Goal: Use online tool/utility: Utilize a website feature to perform a specific function

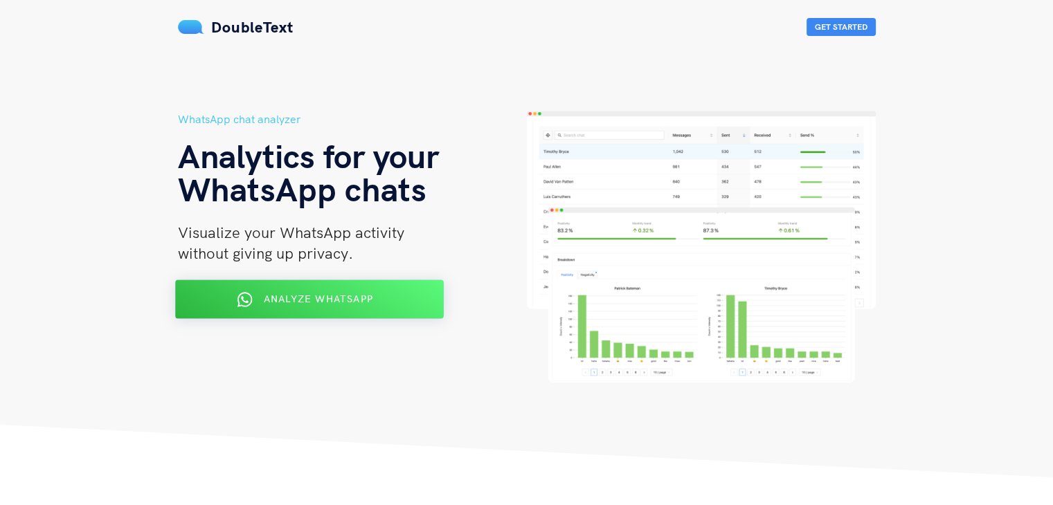
click at [293, 300] on span "Analyze WhatsApp" at bounding box center [317, 299] width 109 height 12
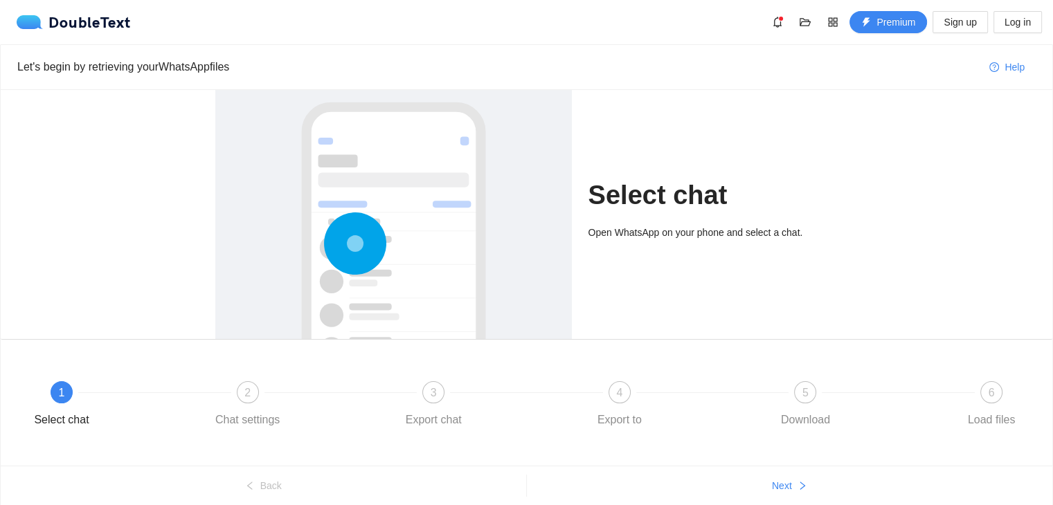
click at [375, 230] on icon at bounding box center [355, 243] width 62 height 62
click at [595, 208] on h1 "Select chat" at bounding box center [713, 195] width 250 height 33
click at [671, 194] on h1 "Select chat" at bounding box center [713, 195] width 250 height 33
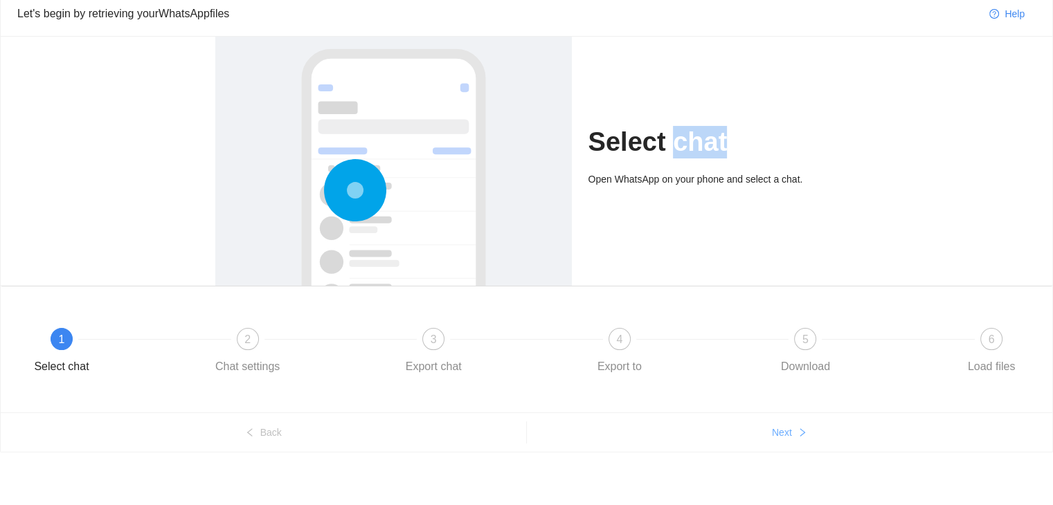
click at [777, 431] on span "Next" at bounding box center [782, 432] width 20 height 15
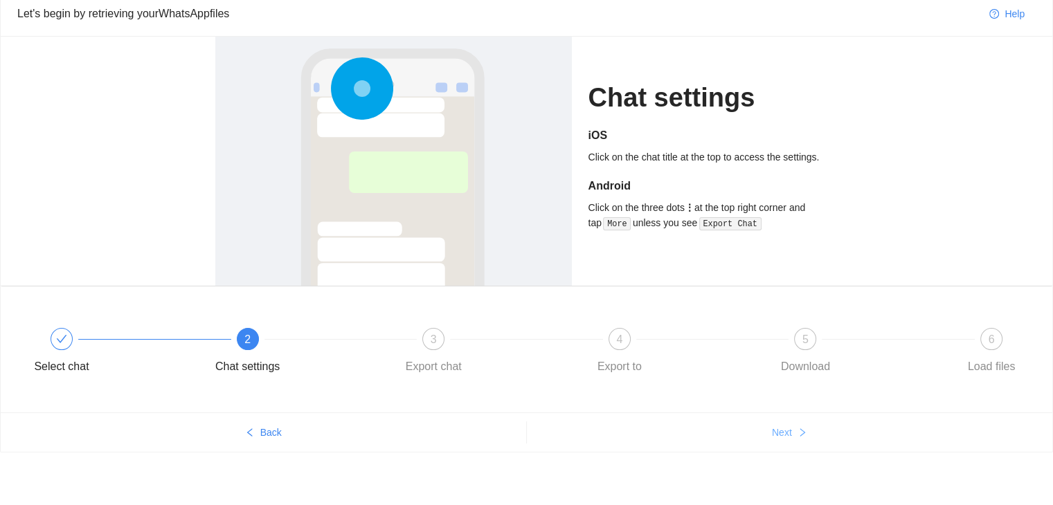
click at [777, 431] on span "Next" at bounding box center [782, 432] width 20 height 15
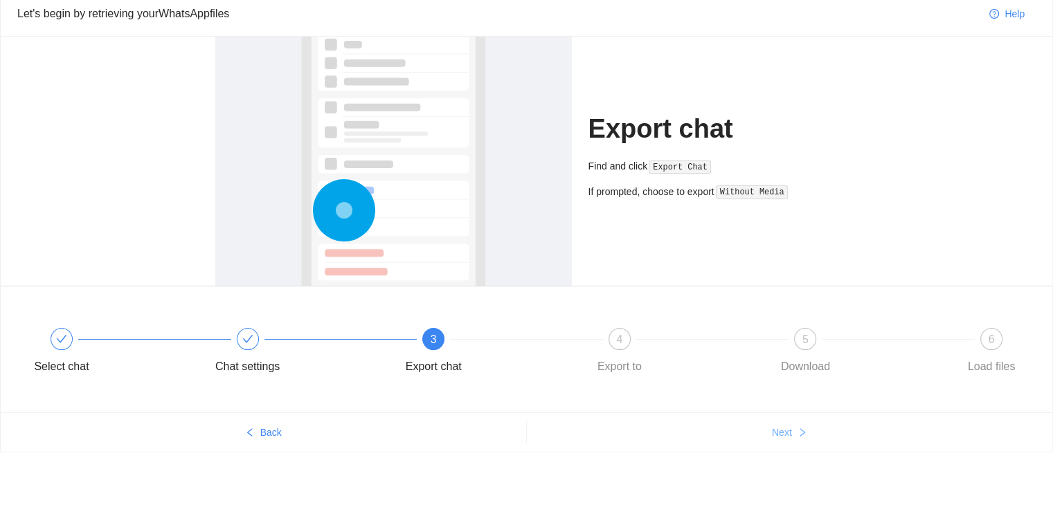
click at [777, 431] on span "Next" at bounding box center [782, 432] width 20 height 15
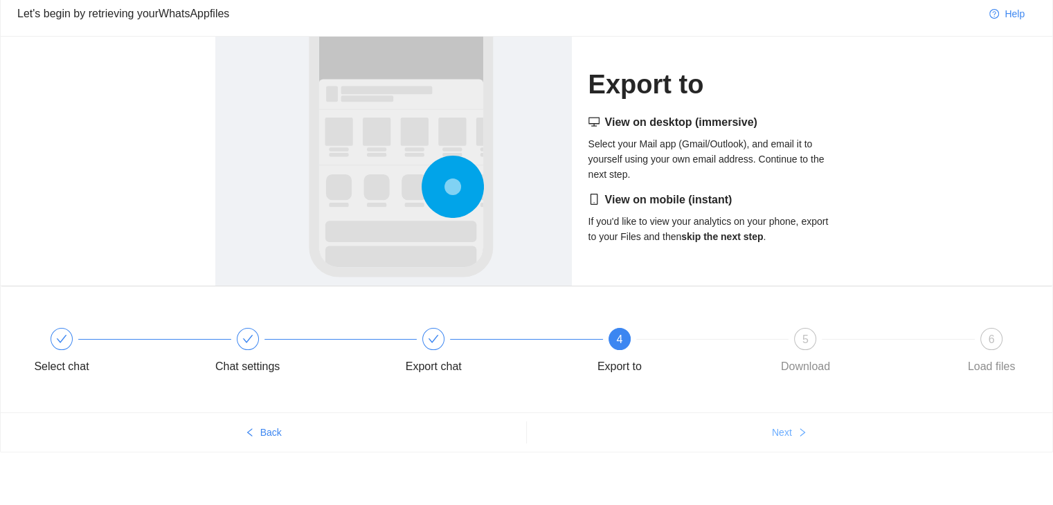
click at [777, 431] on span "Next" at bounding box center [782, 432] width 20 height 15
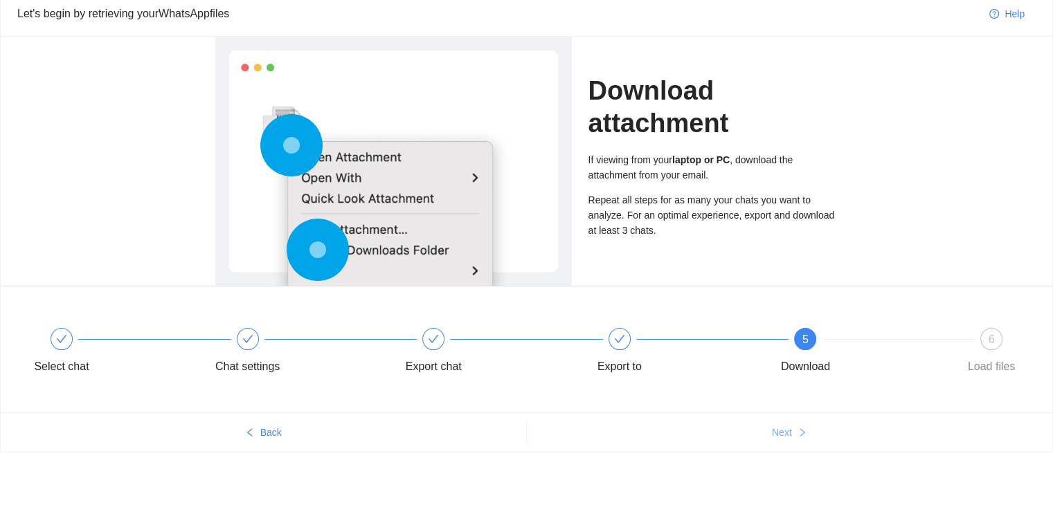
click at [777, 431] on span "Next" at bounding box center [782, 432] width 20 height 15
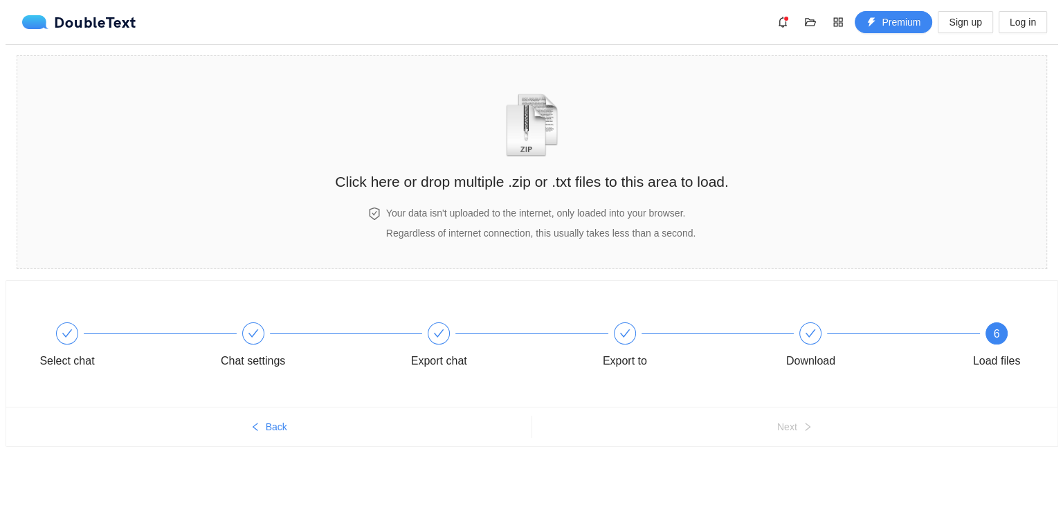
scroll to position [0, 0]
click at [527, 116] on img "zipOrTextIcon" at bounding box center [532, 125] width 64 height 64
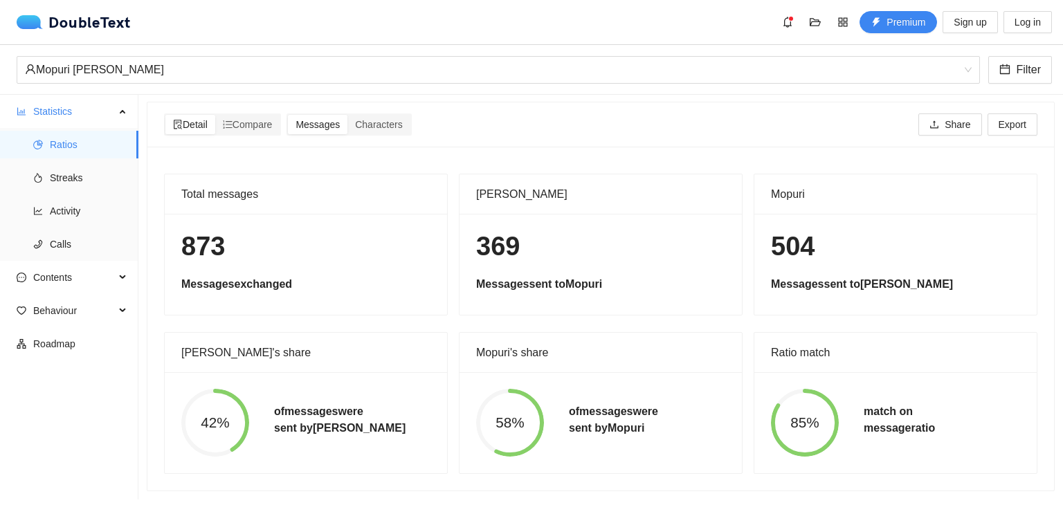
scroll to position [11, 0]
click at [85, 203] on span "Activity" at bounding box center [89, 211] width 78 height 28
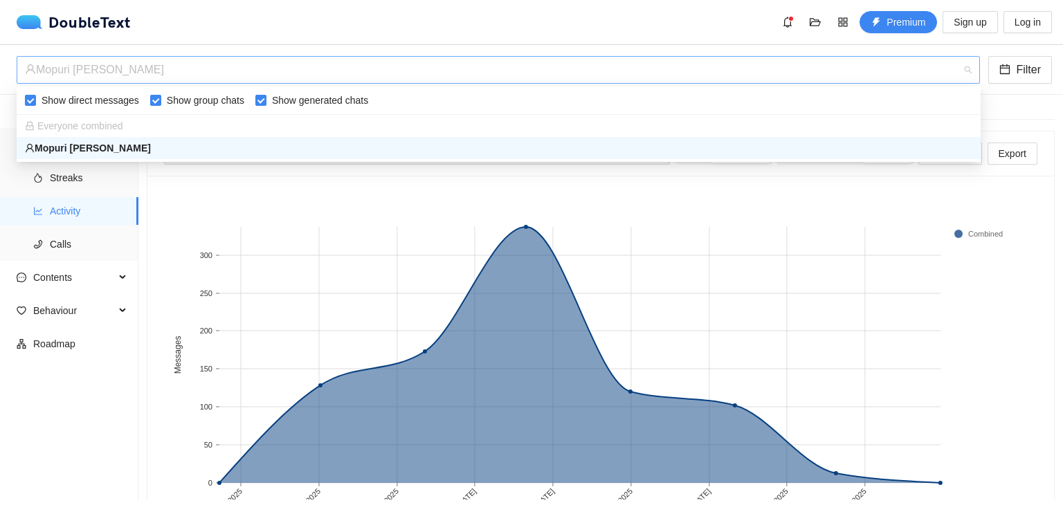
click at [814, 75] on div "Mopuri Ganesh Kumar Reddy" at bounding box center [492, 70] width 934 height 26
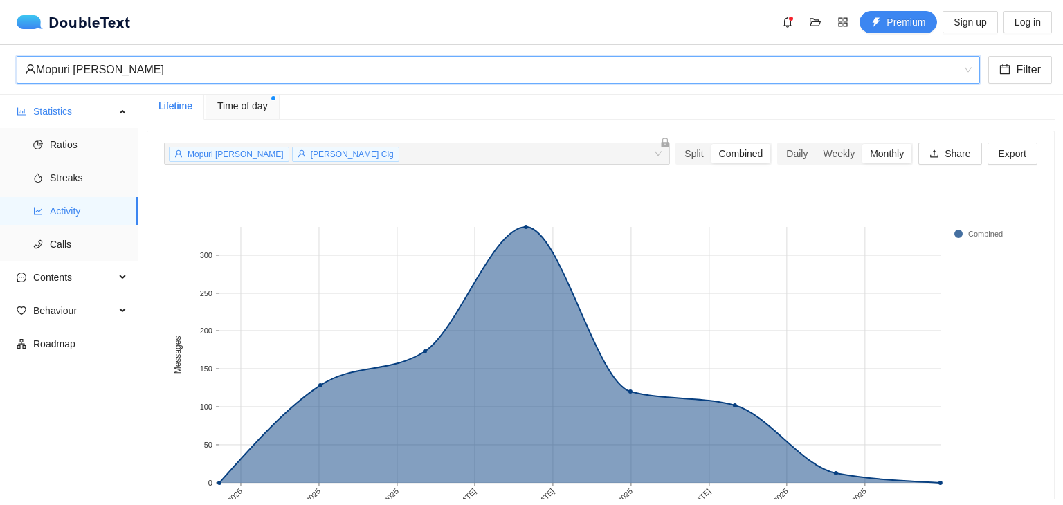
click at [814, 75] on div "Mopuri Ganesh Kumar Reddy" at bounding box center [492, 70] width 934 height 26
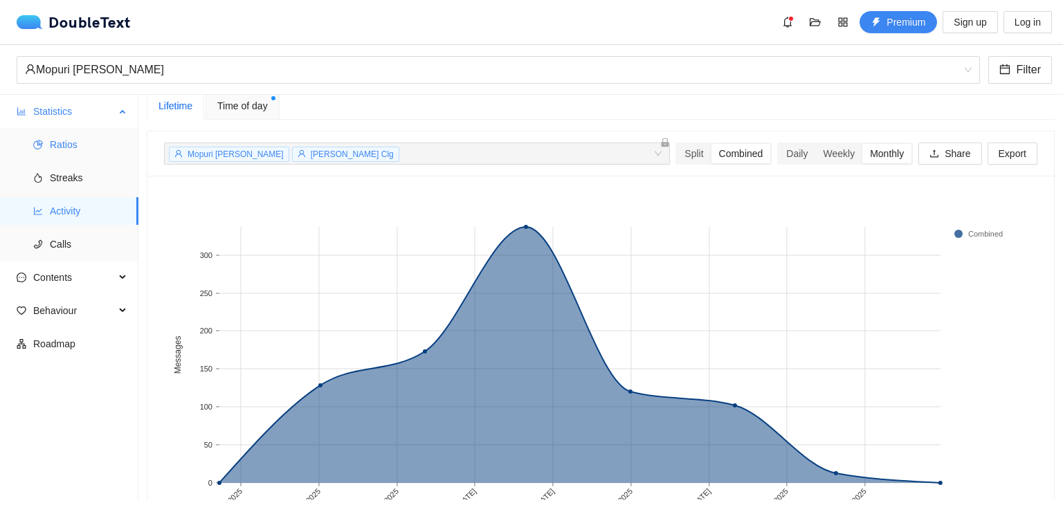
click at [64, 142] on span "Ratios" at bounding box center [89, 145] width 78 height 28
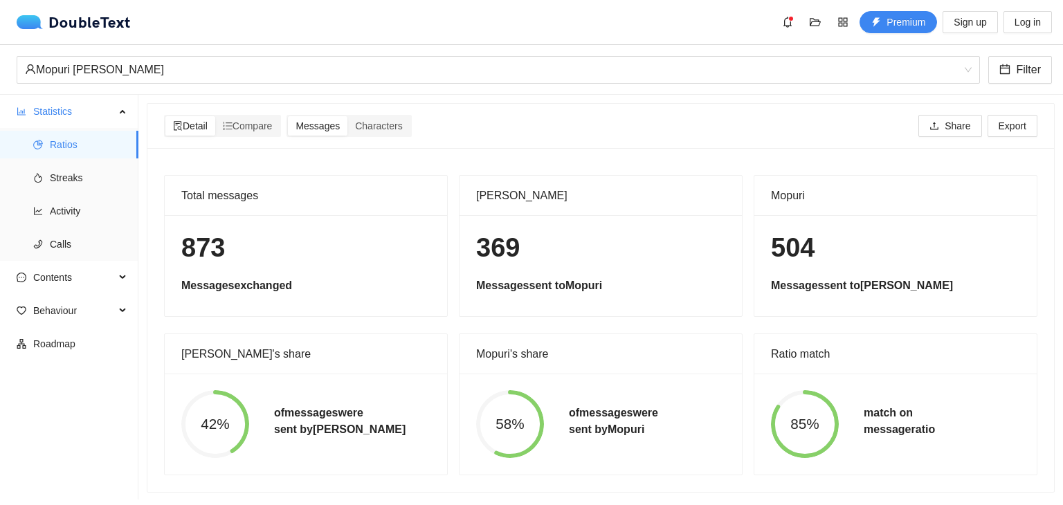
scroll to position [11, 0]
